Goal: Find contact information: Find contact information

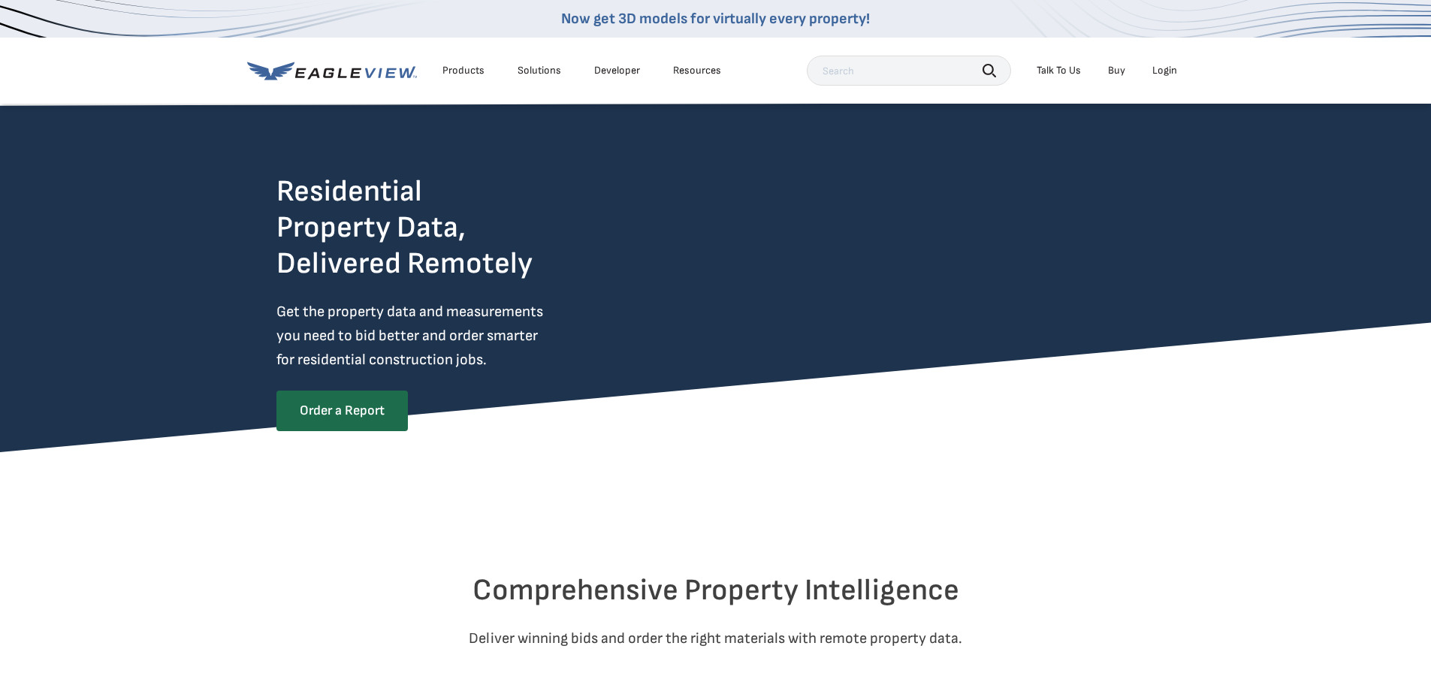
click at [1063, 72] on div "Talk To Us" at bounding box center [1058, 71] width 44 height 14
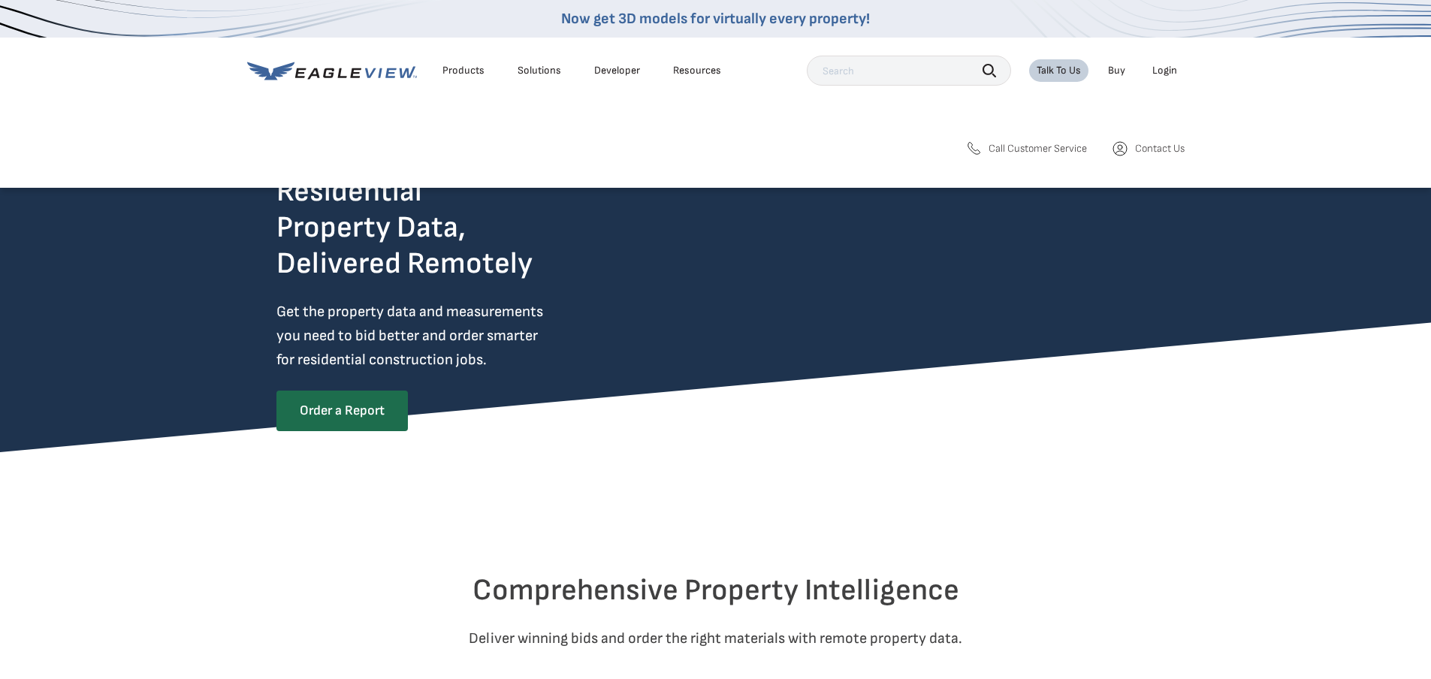
click at [1146, 148] on span "Contact Us" at bounding box center [1160, 149] width 50 height 14
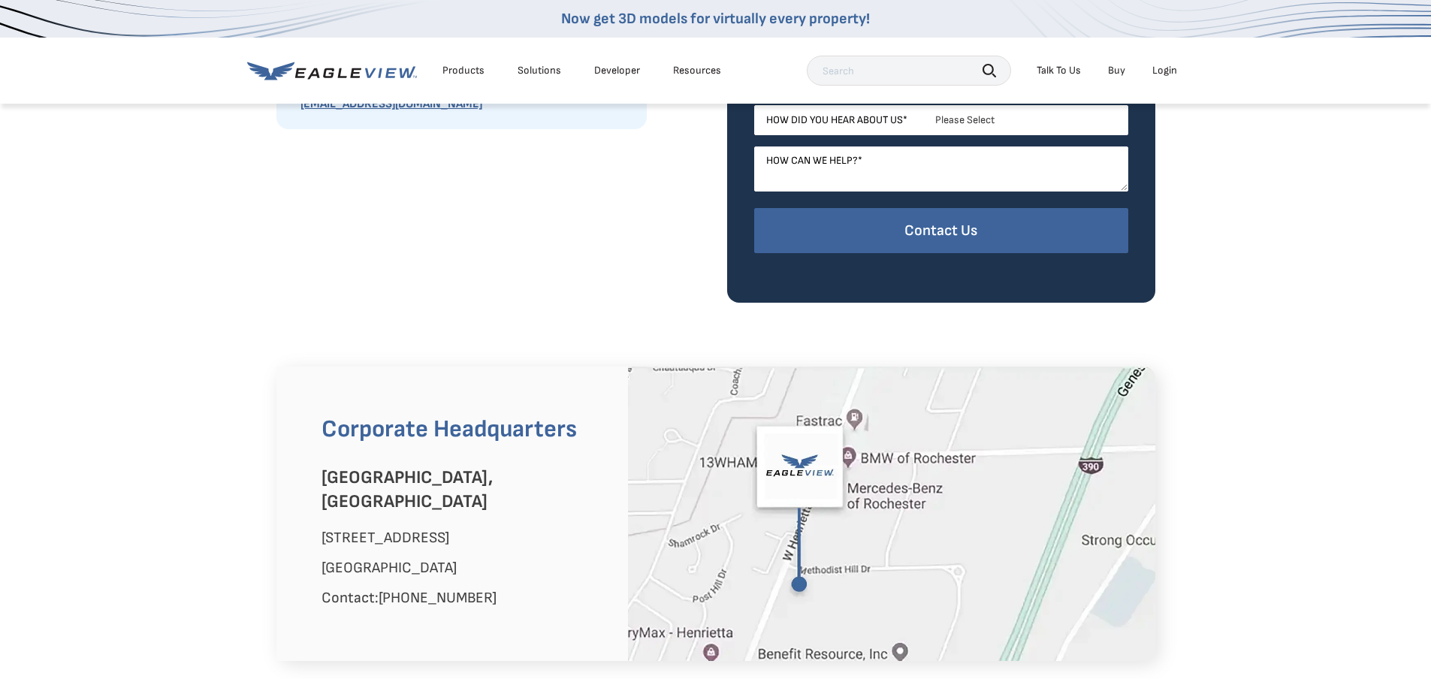
scroll to position [1277, 0]
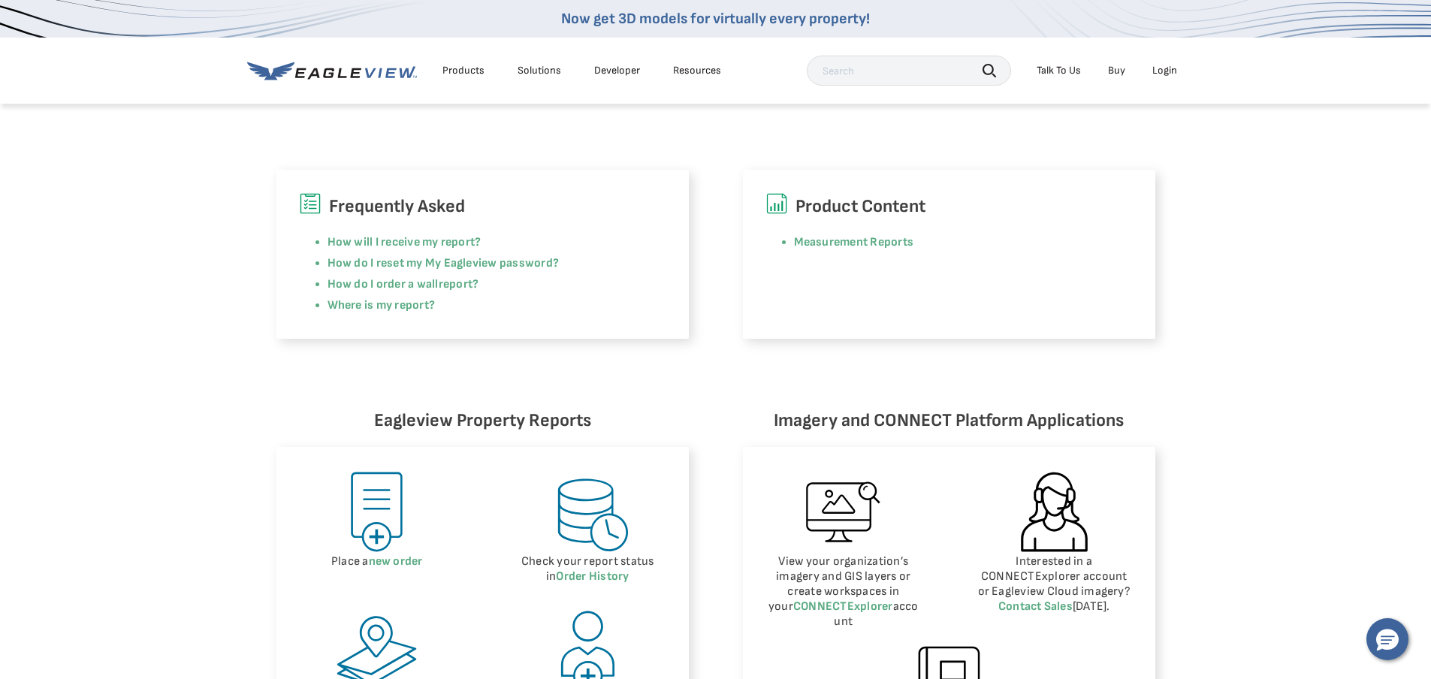
scroll to position [601, 0]
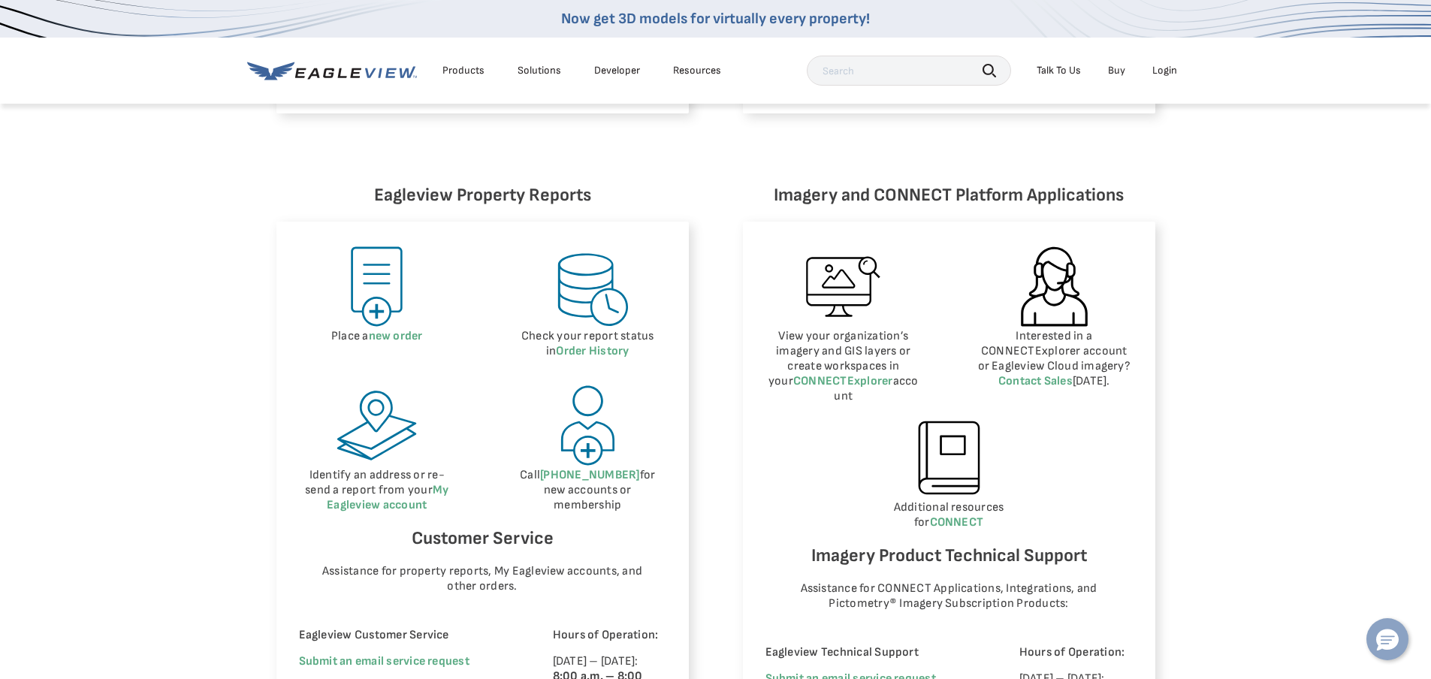
click at [1393, 645] on icon "Hello, have a question? Let’s chat." at bounding box center [1387, 640] width 23 height 22
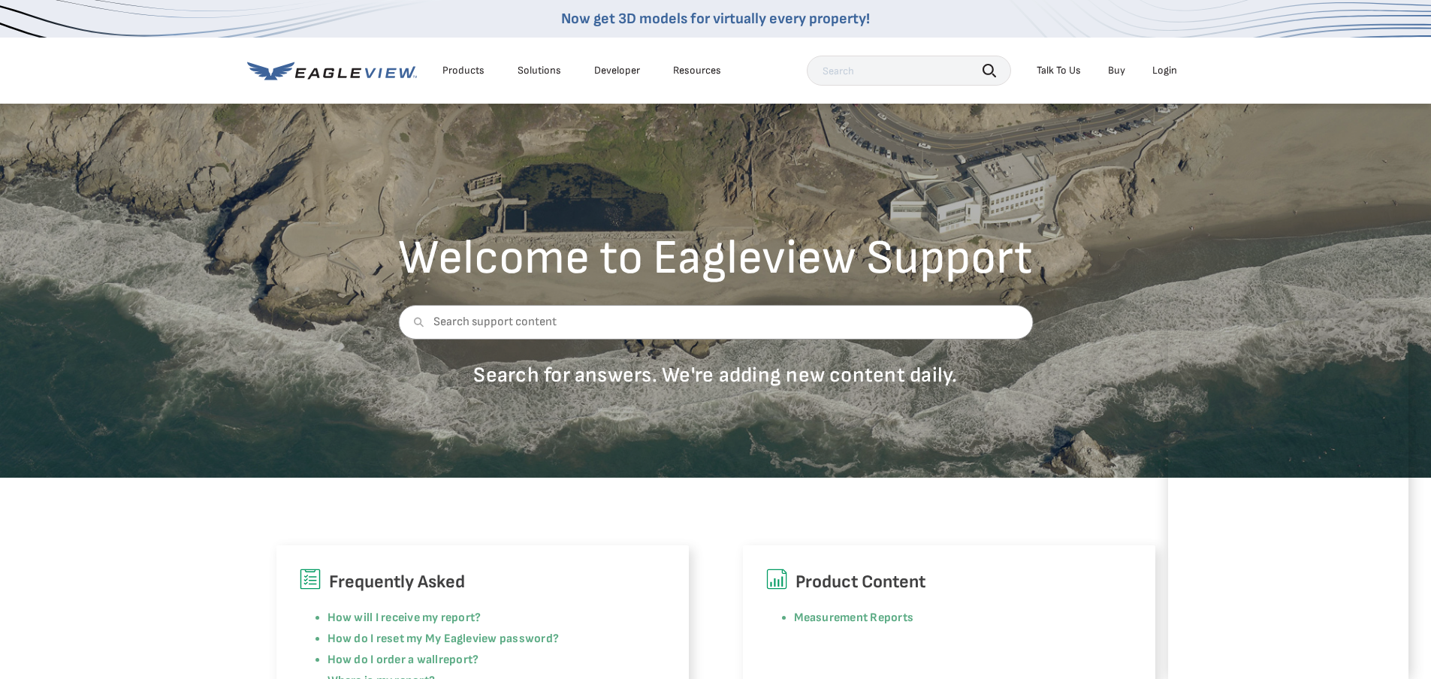
scroll to position [300, 0]
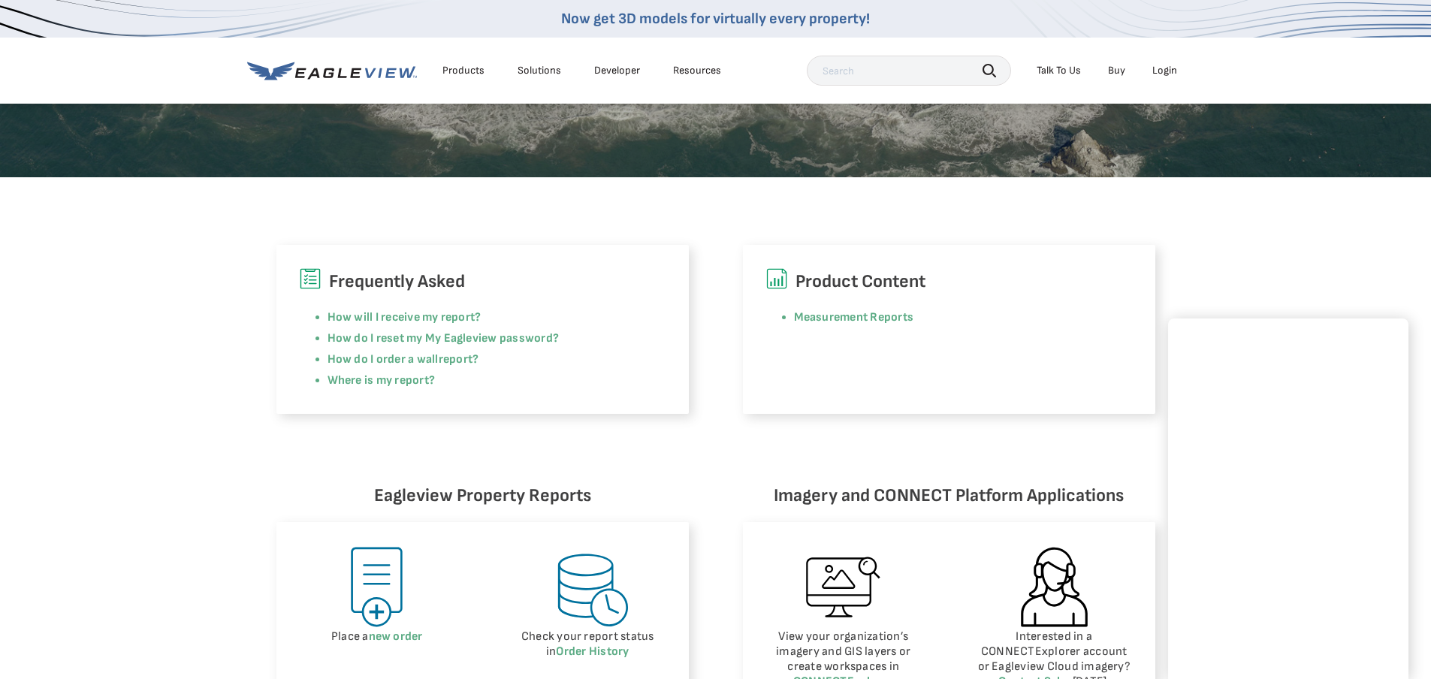
click at [167, 333] on div "Frequently Asked How will I receive my report? How do I reset my My Eagleview p…" at bounding box center [715, 295] width 1431 height 237
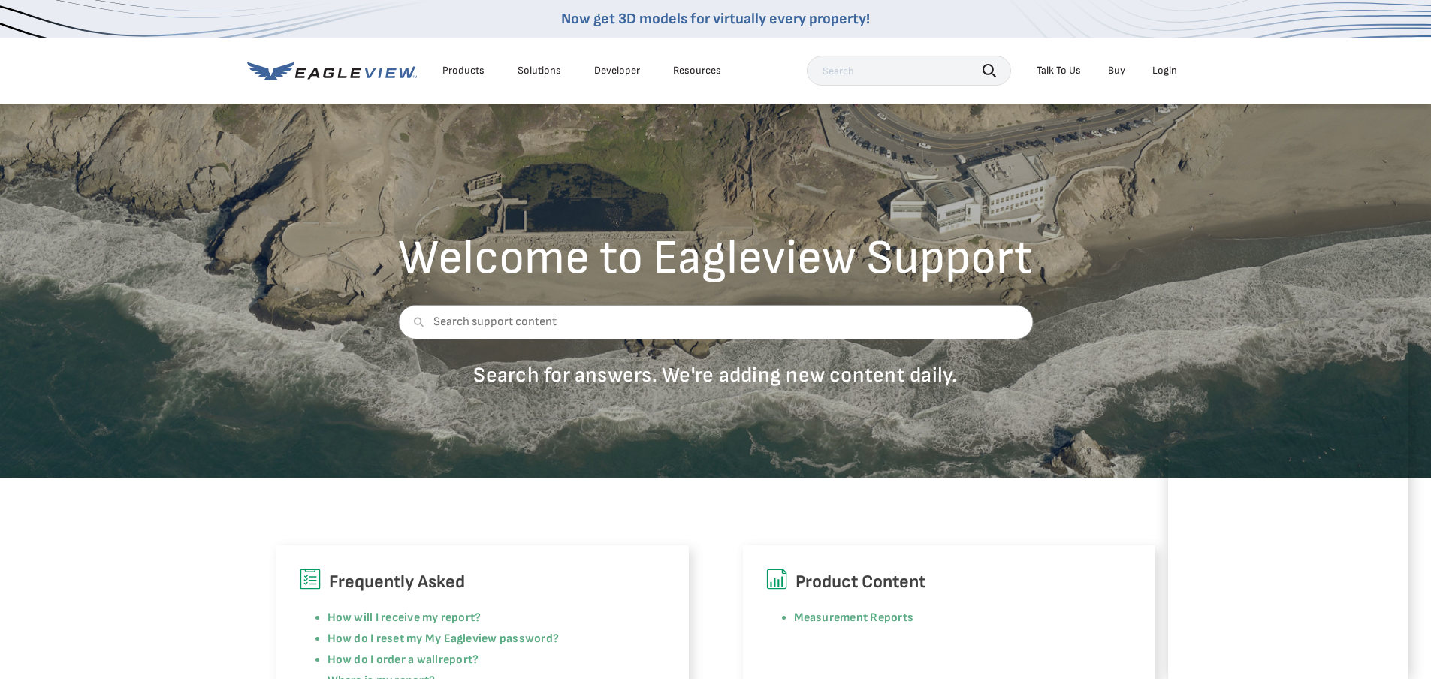
scroll to position [150, 0]
